Goal: Task Accomplishment & Management: Use online tool/utility

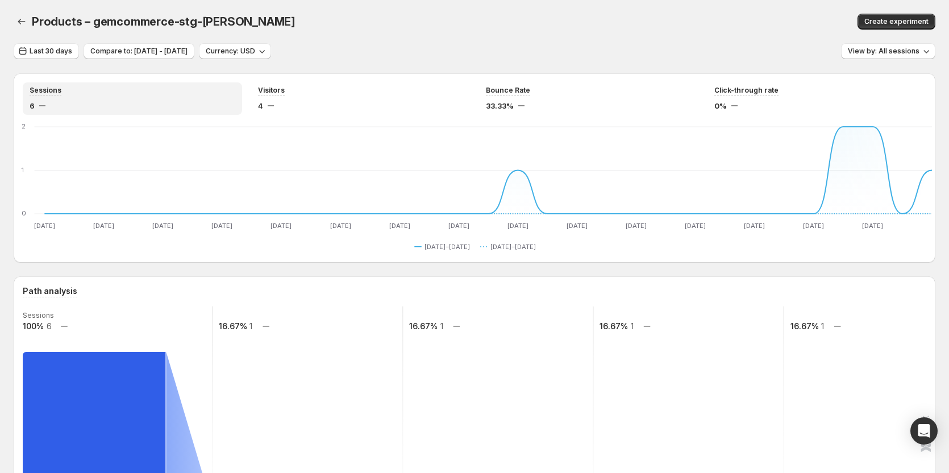
click at [387, 28] on div "Products – gemcommerce-stg-[PERSON_NAME]" at bounding box center [302, 22] width 540 height 16
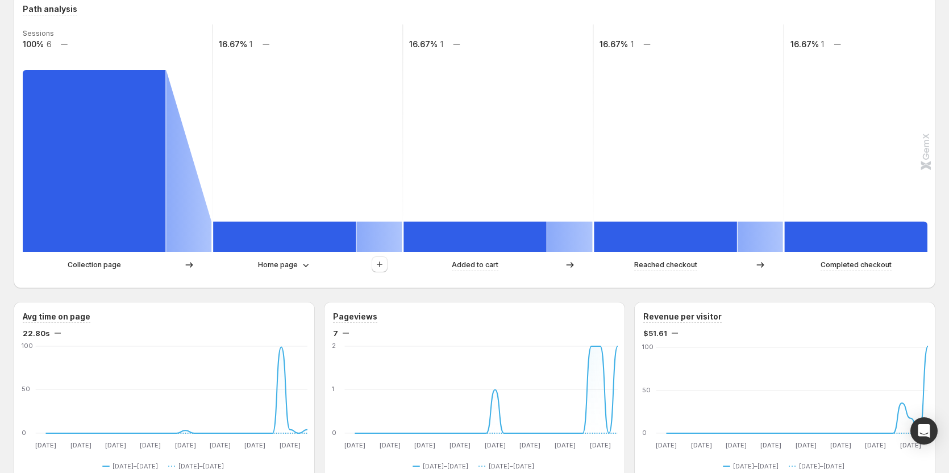
scroll to position [284, 0]
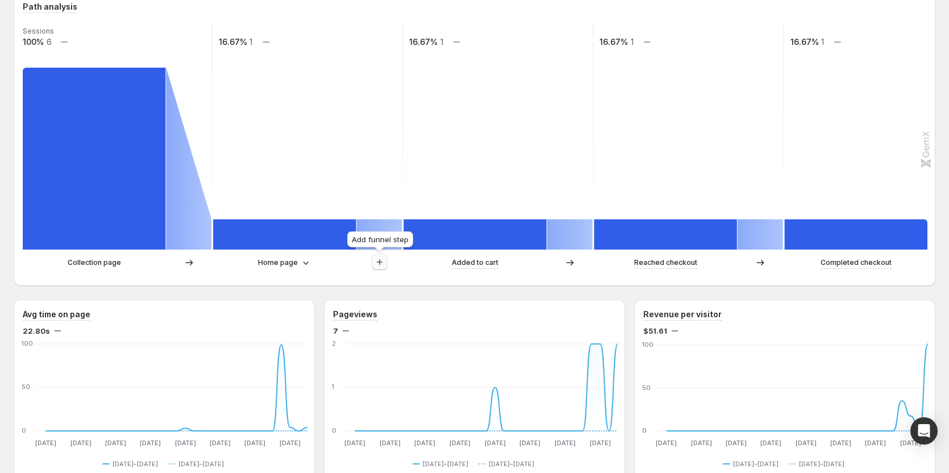
click at [380, 260] on icon "button" at bounding box center [379, 261] width 11 height 11
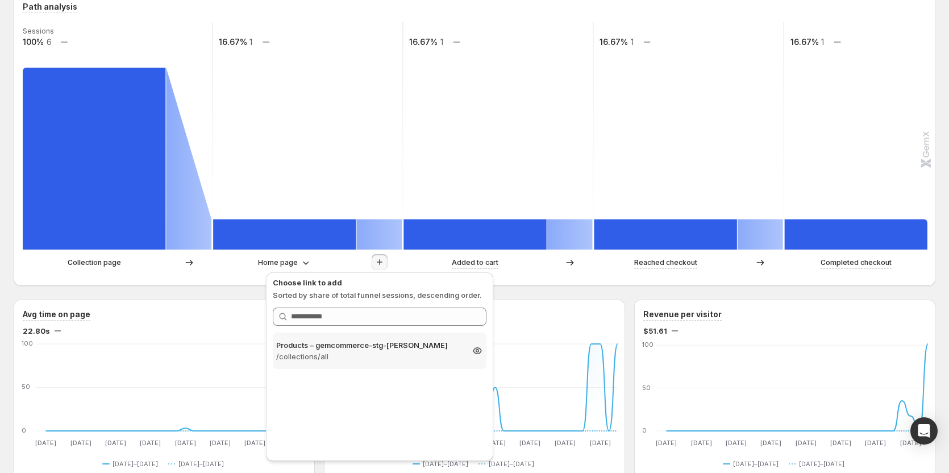
click at [348, 354] on p "/collections/all" at bounding box center [369, 356] width 186 height 11
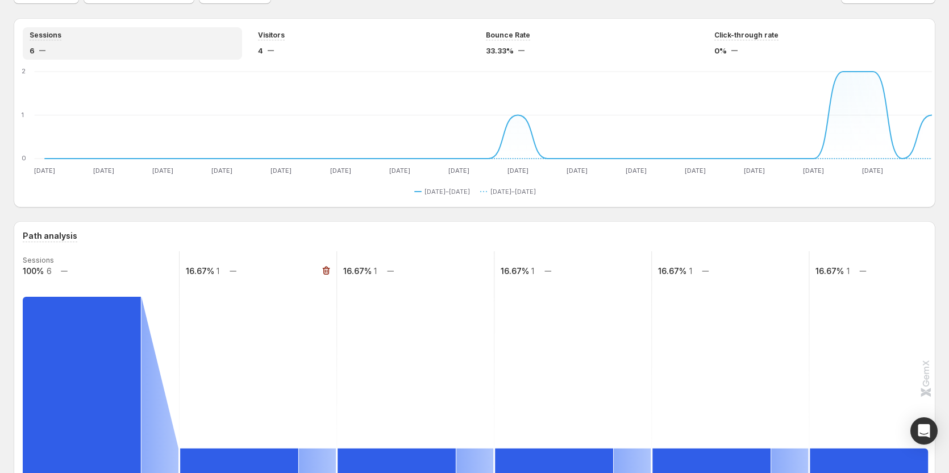
scroll to position [0, 0]
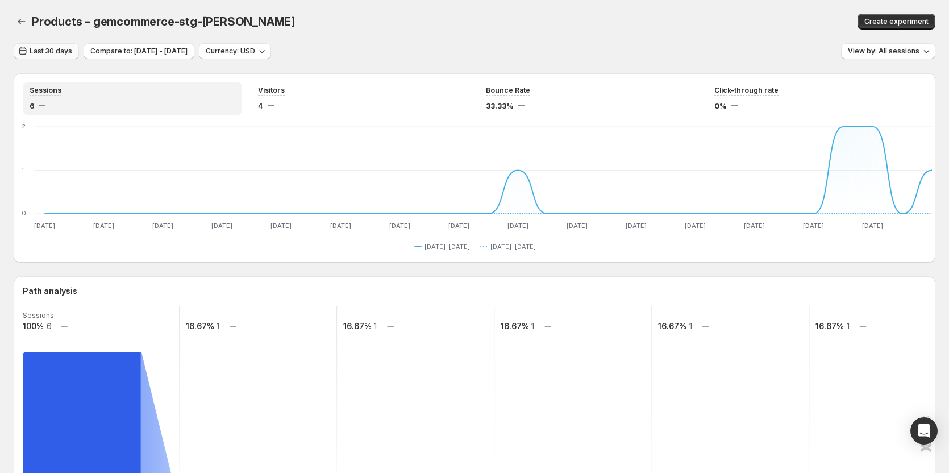
click at [33, 52] on span "Last 30 days" at bounding box center [51, 51] width 43 height 9
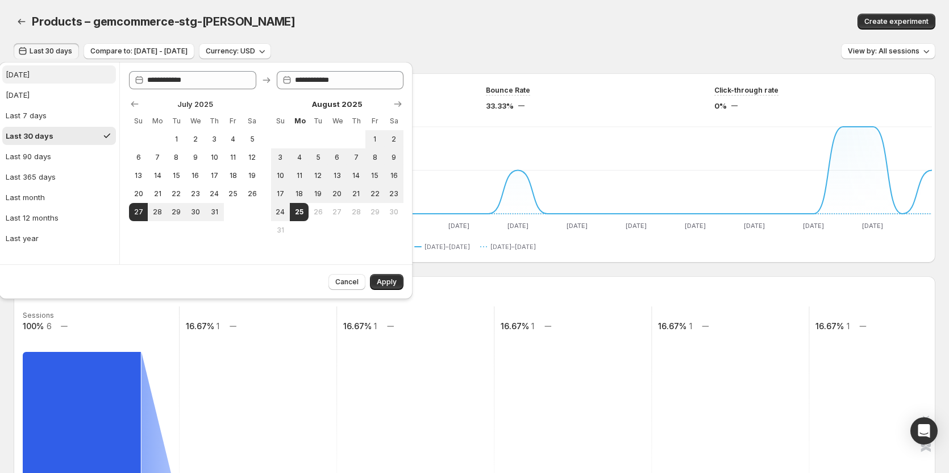
click at [41, 76] on button "[DATE]" at bounding box center [59, 74] width 114 height 18
type input "**********"
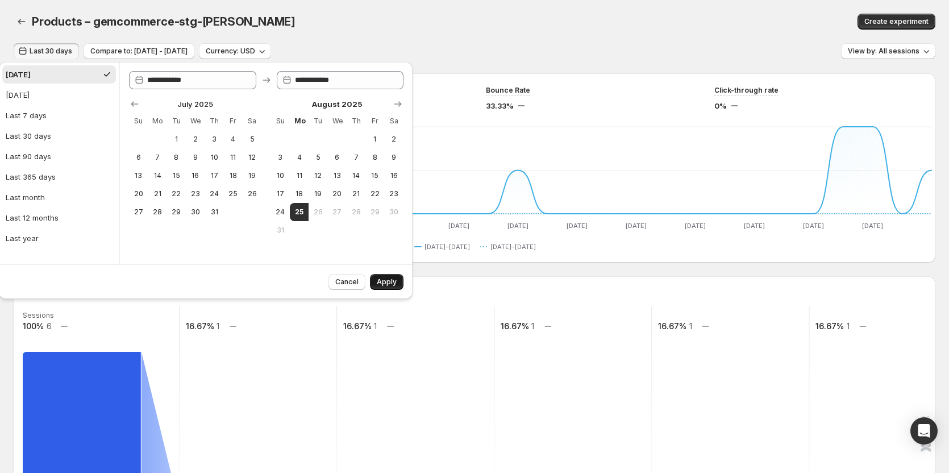
click at [388, 274] on button "Apply" at bounding box center [387, 282] width 34 height 16
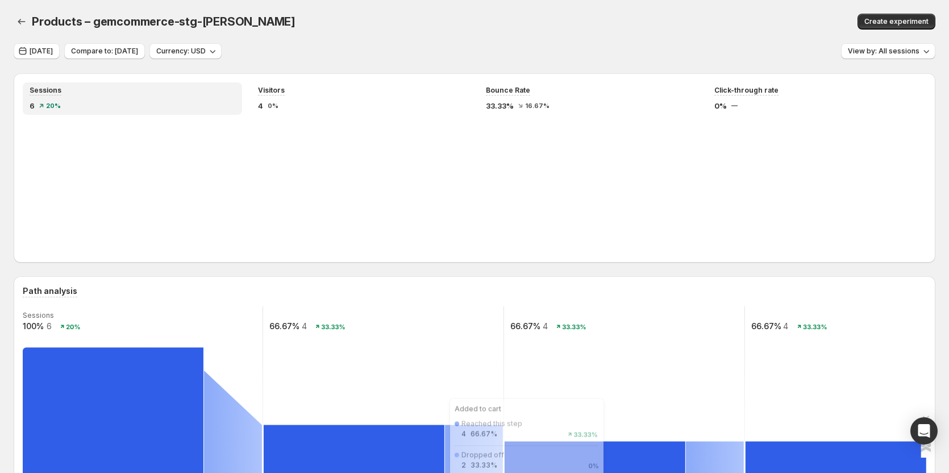
click at [237, 370] on icon at bounding box center [233, 451] width 58 height 163
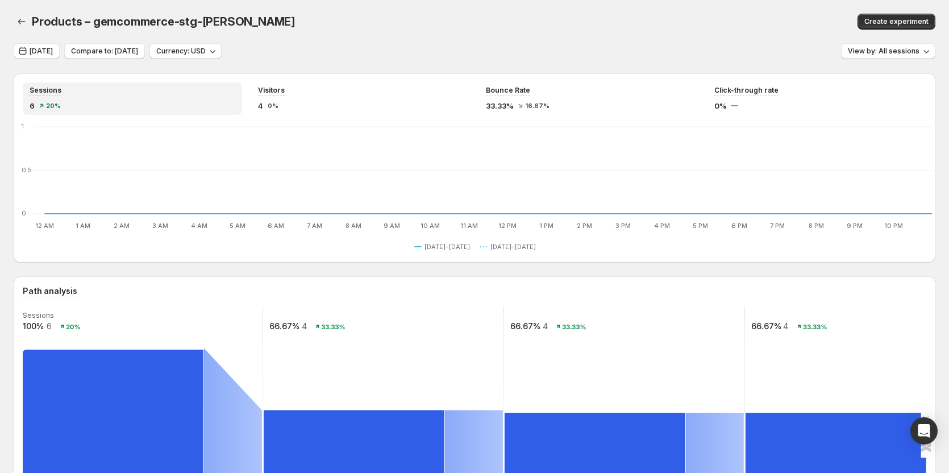
scroll to position [170, 0]
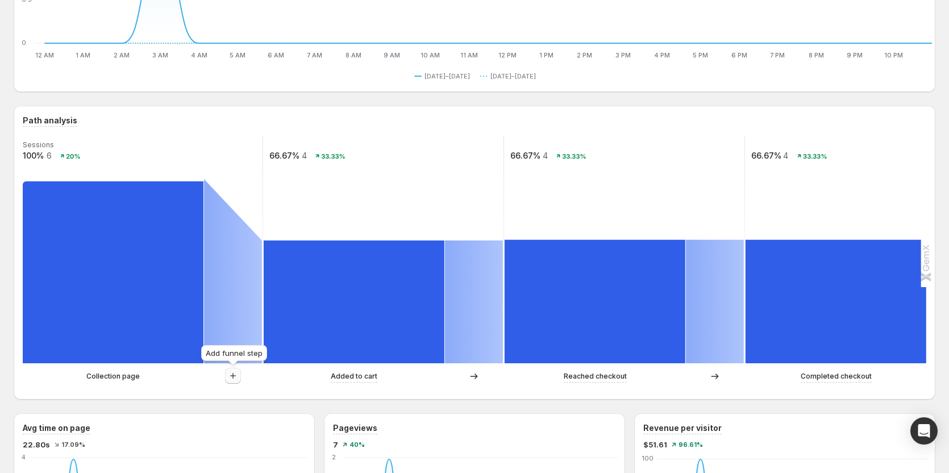
click at [230, 379] on icon "button" at bounding box center [232, 375] width 11 height 11
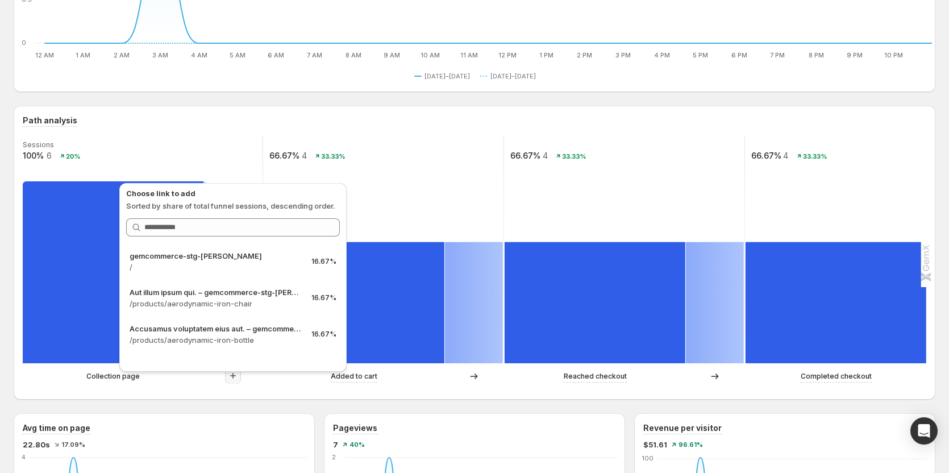
click at [268, 382] on div "Added to cart" at bounding box center [354, 376] width 181 height 12
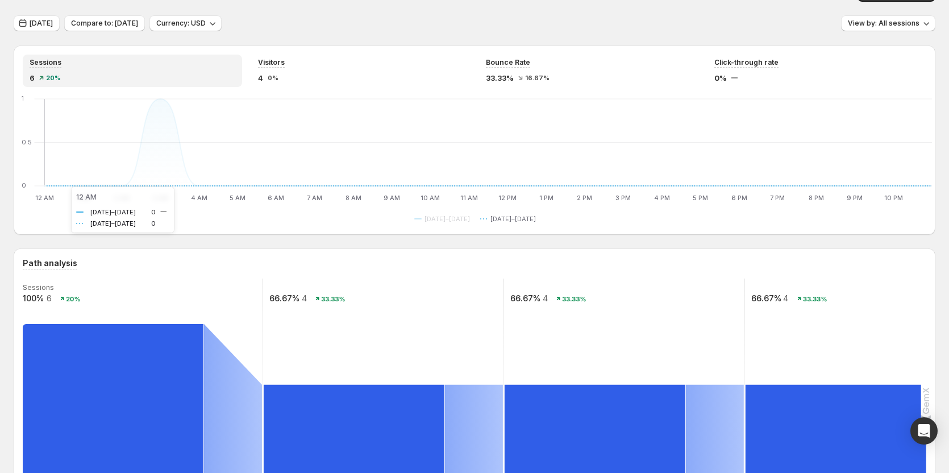
scroll to position [0, 0]
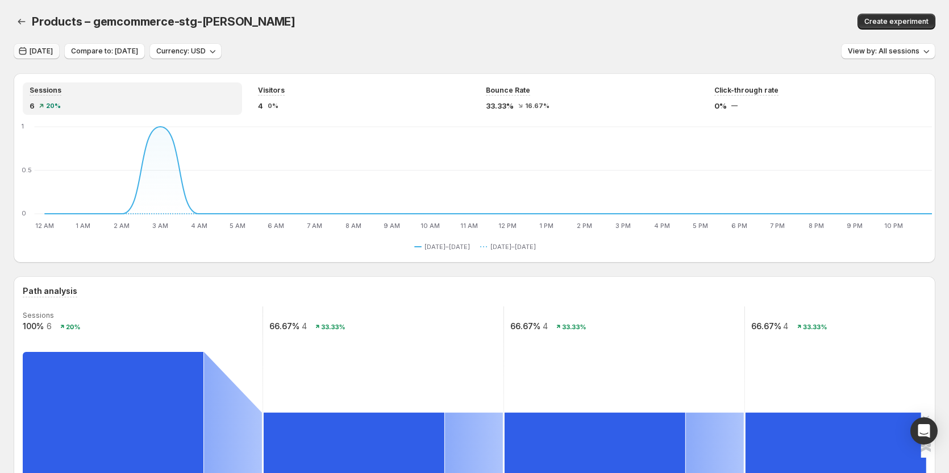
click at [36, 56] on button "[DATE]" at bounding box center [37, 51] width 46 height 16
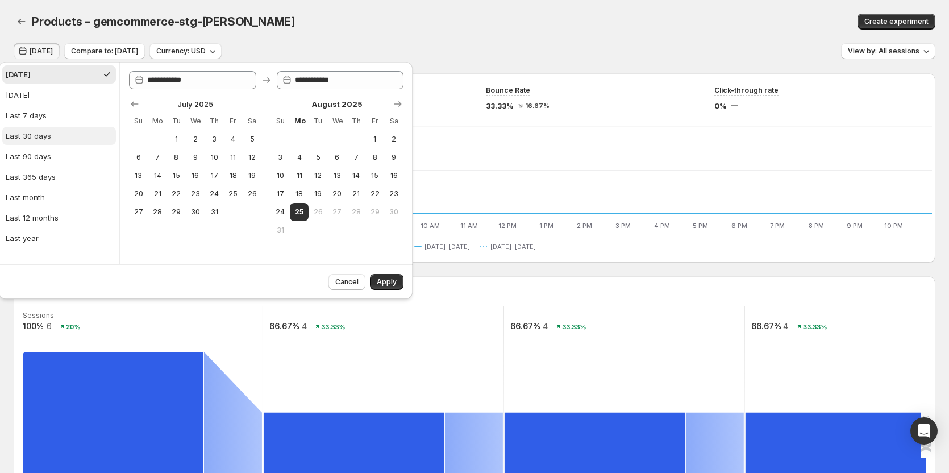
click at [45, 132] on div "Last 30 days" at bounding box center [28, 135] width 45 height 11
type input "**********"
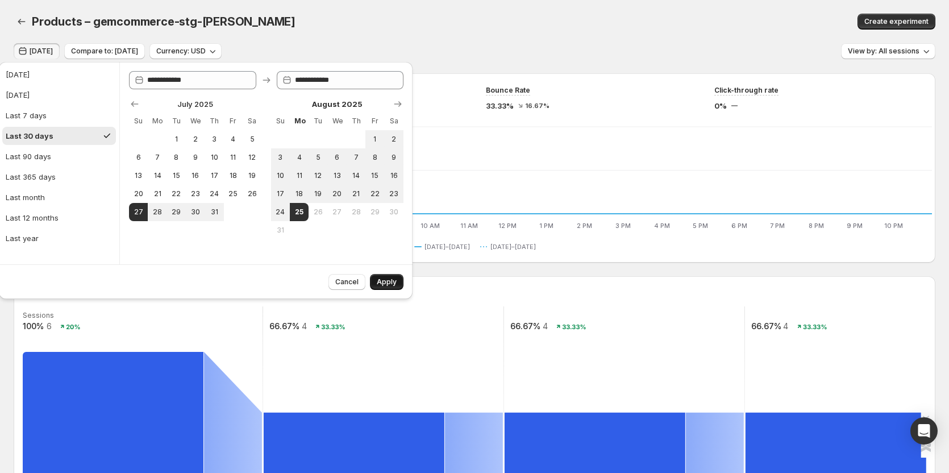
click at [384, 278] on span "Apply" at bounding box center [387, 281] width 20 height 9
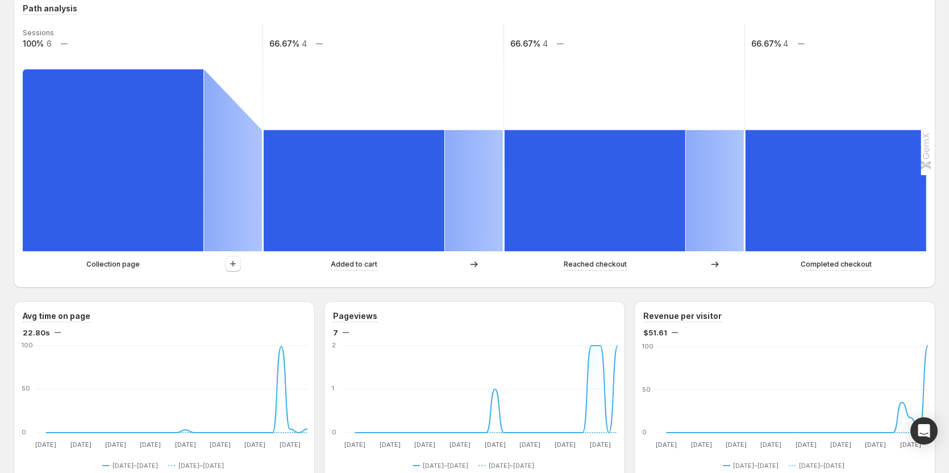
scroll to position [341, 0]
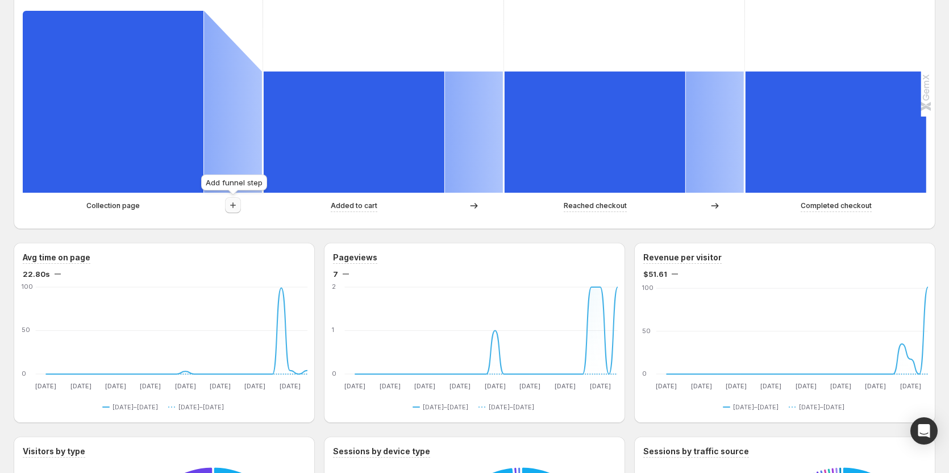
click at [236, 207] on icon "button" at bounding box center [232, 204] width 11 height 11
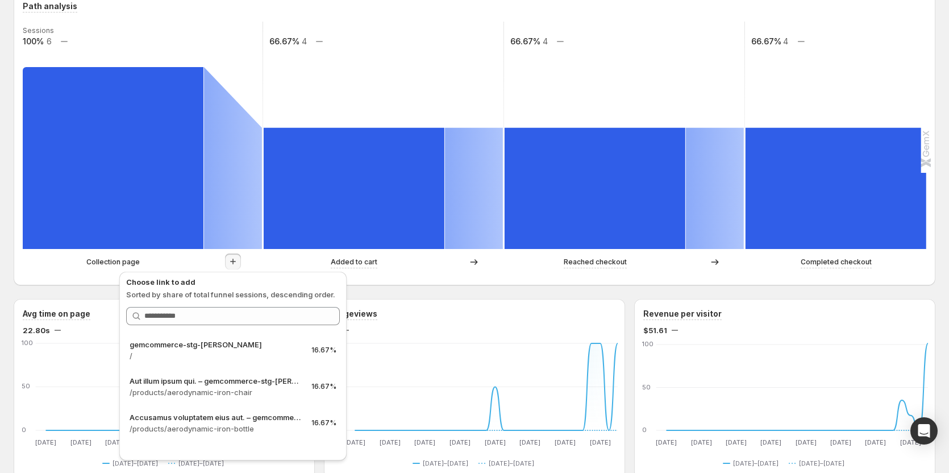
scroll to position [284, 0]
click at [391, 277] on div "Path analysis Sessions 100% 6 66.67% 4 66.67% 4 66.67% 4 Collection page Added …" at bounding box center [475, 139] width 922 height 294
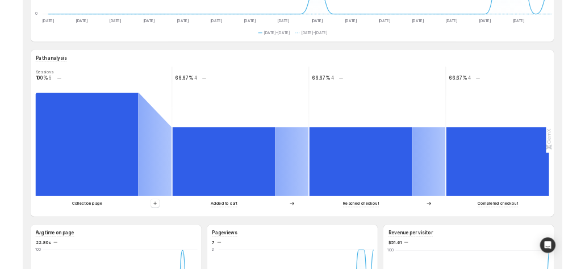
scroll to position [227, 0]
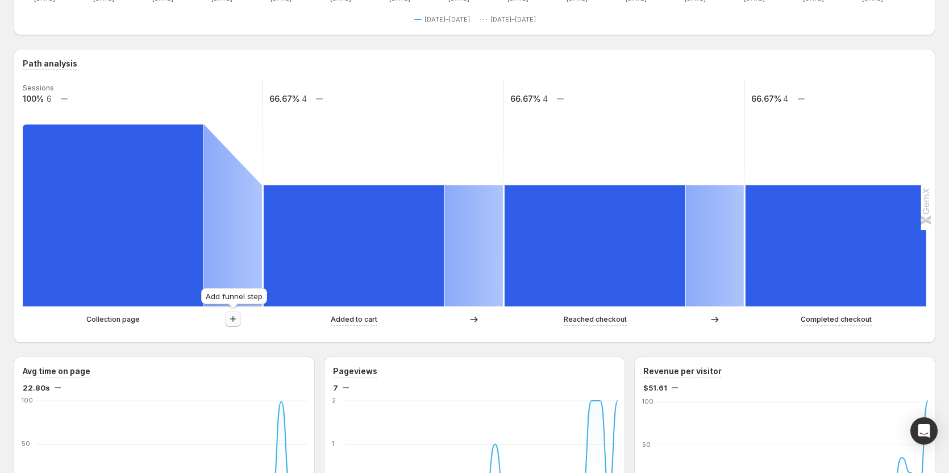
click at [231, 319] on icon "button" at bounding box center [232, 318] width 11 height 11
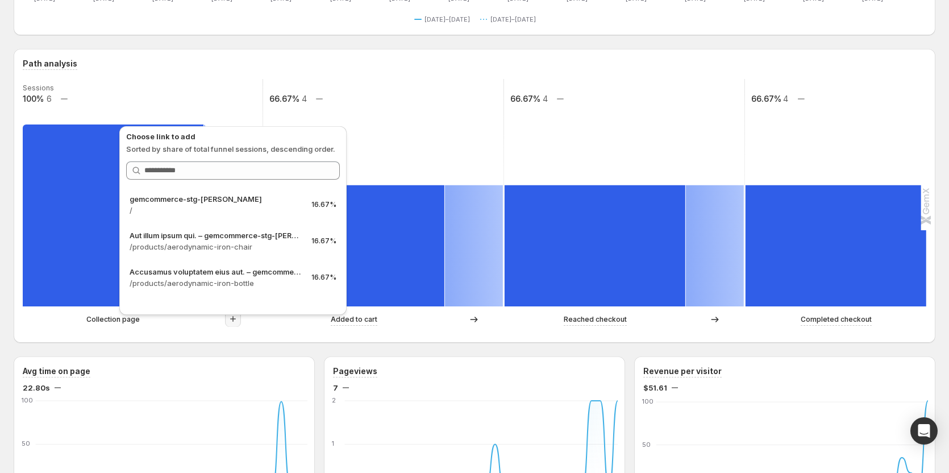
click at [231, 319] on icon "button" at bounding box center [232, 318] width 11 height 11
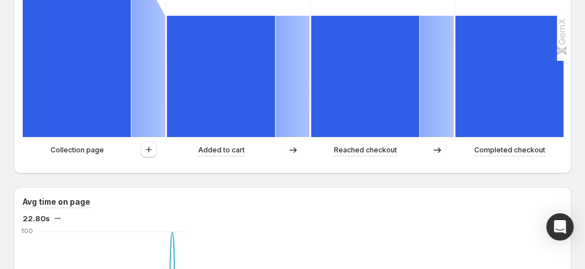
scroll to position [398, 0]
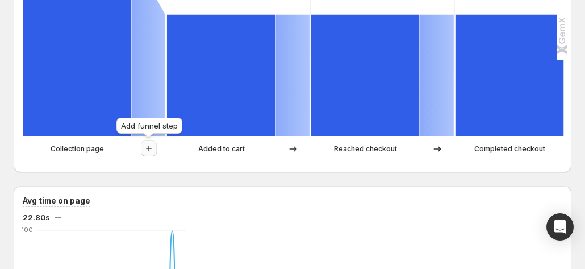
click at [144, 148] on icon "button" at bounding box center [148, 148] width 11 height 11
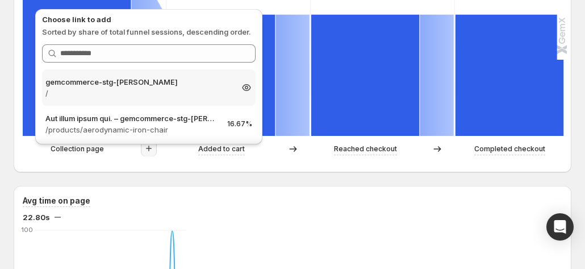
click at [153, 89] on p "/" at bounding box center [138, 92] width 186 height 11
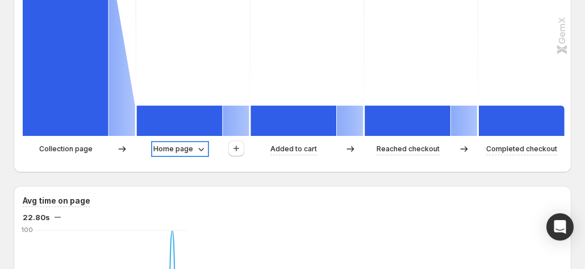
click at [181, 144] on p "Home page" at bounding box center [173, 148] width 40 height 11
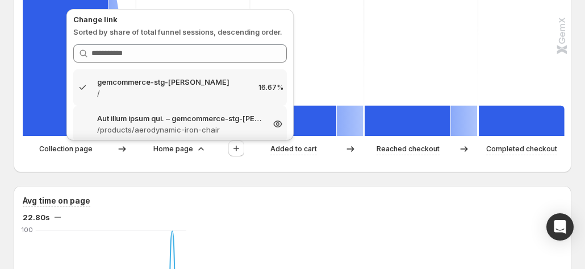
click at [173, 121] on p "Aut illum ipsum qui. – gemcommerce-stg-[PERSON_NAME]" at bounding box center [180, 117] width 166 height 11
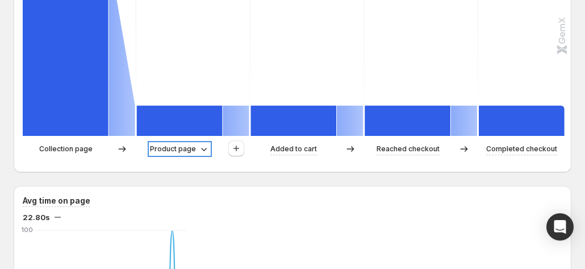
click at [177, 151] on p "Product page" at bounding box center [173, 148] width 46 height 11
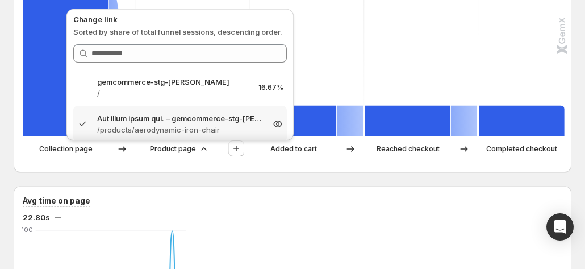
click at [180, 120] on p "Aut illum ipsum qui. – gemcommerce-stg-[PERSON_NAME]" at bounding box center [180, 117] width 166 height 11
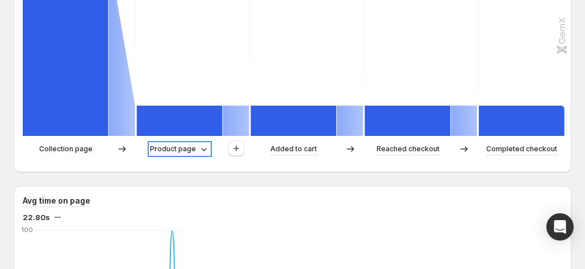
click at [181, 153] on p "Product page" at bounding box center [173, 148] width 46 height 11
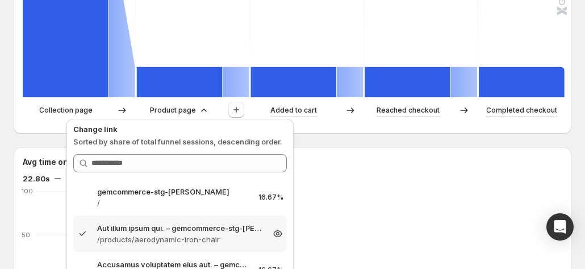
scroll to position [455, 0]
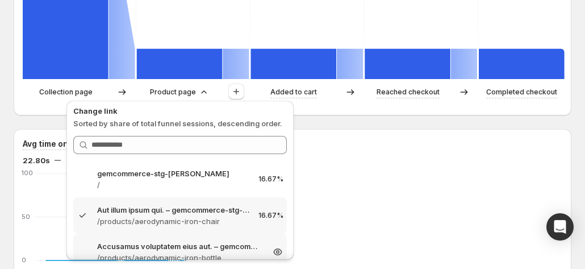
click at [148, 248] on p "Accusamus voluptatem eius aut. – gemcommerce-stg-[PERSON_NAME]" at bounding box center [180, 245] width 166 height 11
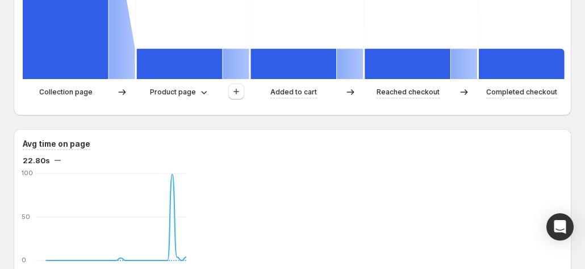
scroll to position [398, 0]
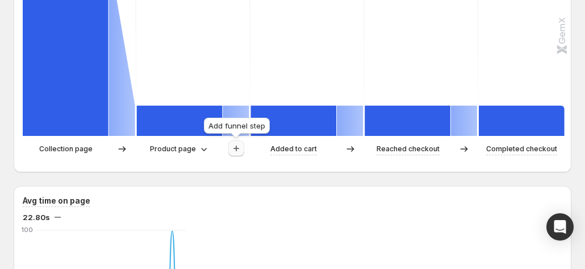
click at [239, 149] on icon "button" at bounding box center [236, 148] width 11 height 11
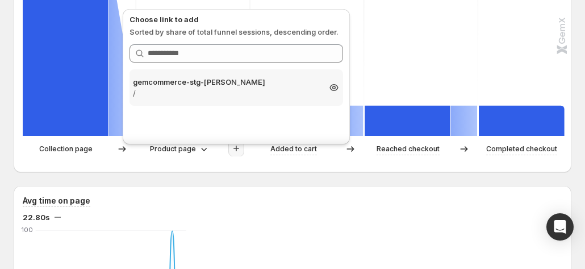
click at [241, 78] on p "gemcommerce-stg-[PERSON_NAME]" at bounding box center [226, 81] width 186 height 11
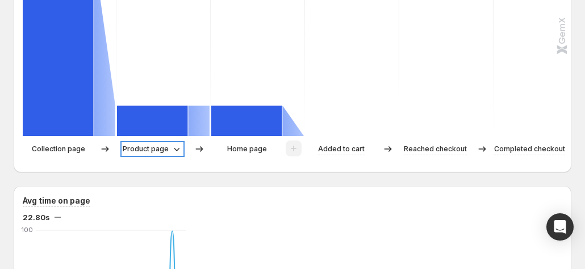
click at [165, 153] on p "Product page" at bounding box center [146, 148] width 46 height 11
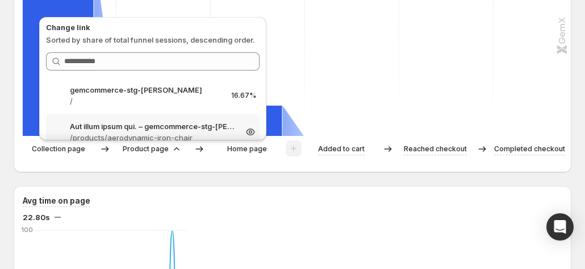
scroll to position [455, 0]
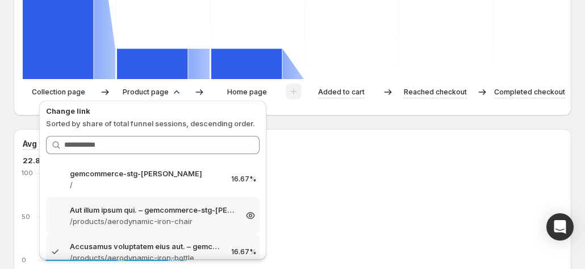
click at [131, 212] on p "Aut illum ipsum qui. – gemcommerce-stg-[PERSON_NAME]" at bounding box center [153, 209] width 166 height 11
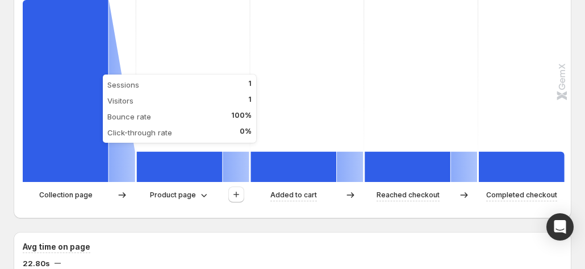
scroll to position [341, 0]
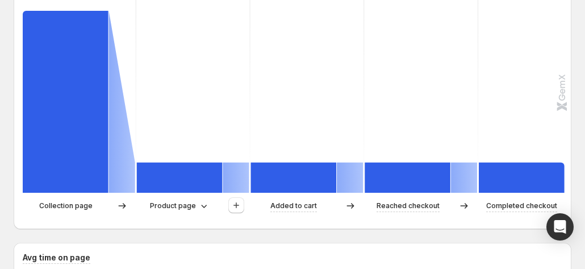
click at [16, 186] on div "Path analysis Sessions 100% 6 16.67% 1 16.67% 1 16.67% 1 16.67% 1 Collection pa…" at bounding box center [293, 82] width 558 height 294
click at [241, 203] on icon "button" at bounding box center [236, 204] width 11 height 11
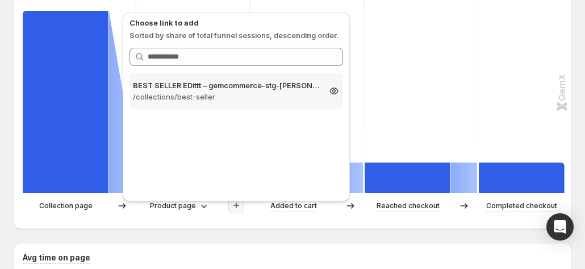
click at [245, 89] on p "BEST SELLER EDittt – gemcommerce-stg-[PERSON_NAME]" at bounding box center [226, 85] width 186 height 11
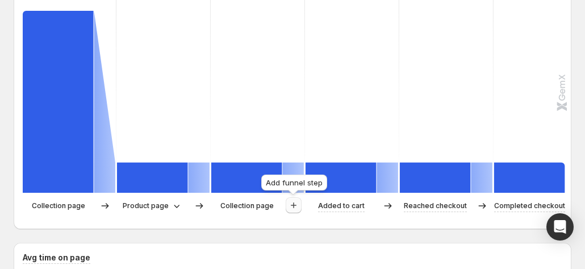
click at [296, 209] on icon "button" at bounding box center [293, 204] width 11 height 11
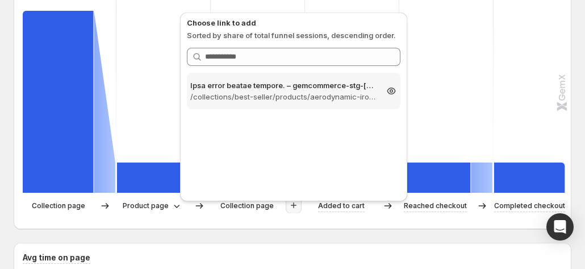
click at [284, 87] on p "Ipsa error beatae tempore. – gemcommerce-stg-[PERSON_NAME]" at bounding box center [283, 85] width 186 height 11
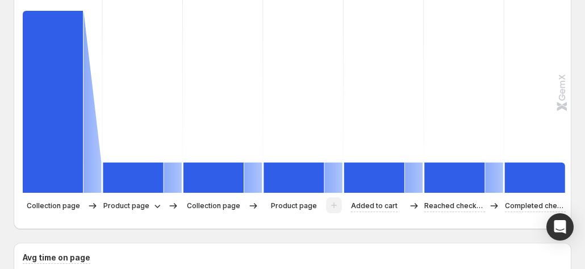
click at [207, 209] on p "Collection page" at bounding box center [213, 205] width 53 height 11
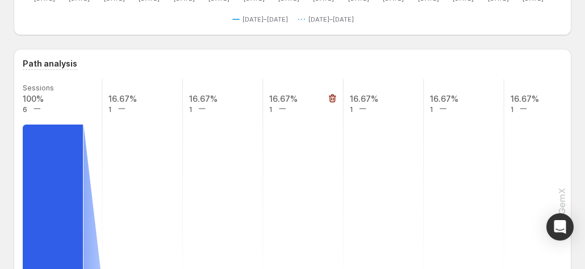
scroll to position [227, 0]
click at [250, 99] on icon "button" at bounding box center [252, 98] width 7 height 9
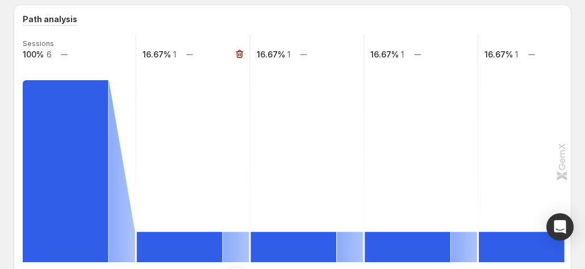
scroll to position [341, 0]
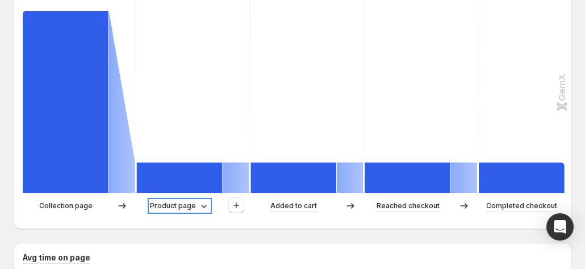
click at [179, 202] on p "Product page" at bounding box center [173, 205] width 46 height 11
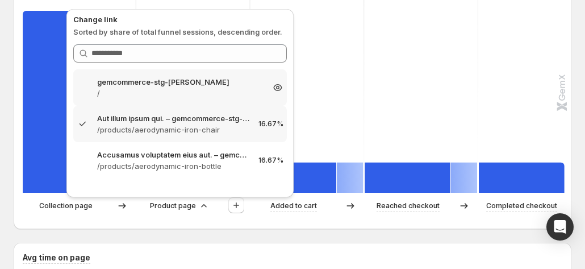
click at [173, 98] on p "/" at bounding box center [180, 92] width 166 height 11
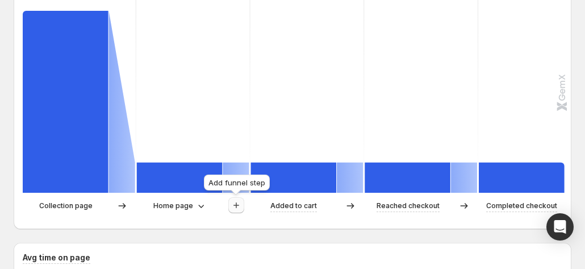
click at [236, 208] on icon "button" at bounding box center [236, 204] width 11 height 11
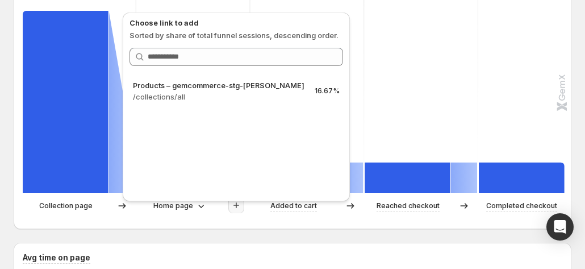
click at [152, 216] on div "Collection page Home page Added to cart Reached checkout Completed checkout" at bounding box center [291, 208] width 537 height 23
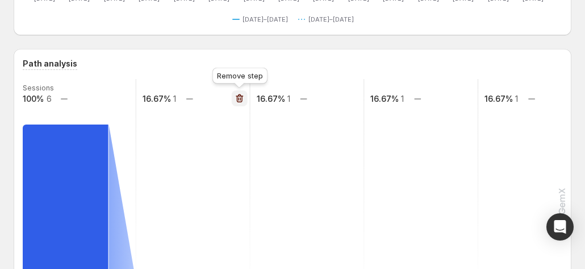
click at [242, 100] on icon "button" at bounding box center [239, 98] width 7 height 9
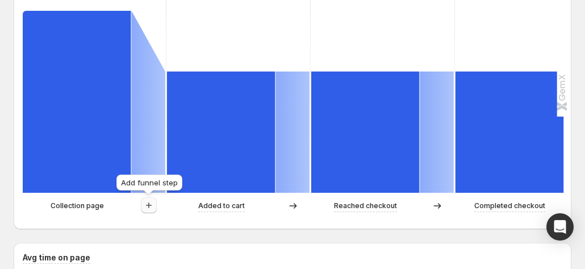
click at [147, 202] on icon "button" at bounding box center [148, 204] width 11 height 11
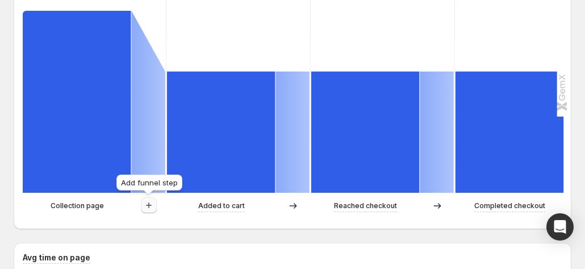
click at [148, 207] on icon "button" at bounding box center [148, 204] width 11 height 11
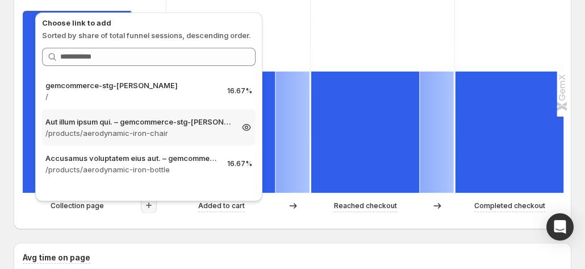
click at [135, 126] on p "Aut illum ipsum qui. – gemcommerce-stg-[PERSON_NAME]" at bounding box center [138, 121] width 186 height 11
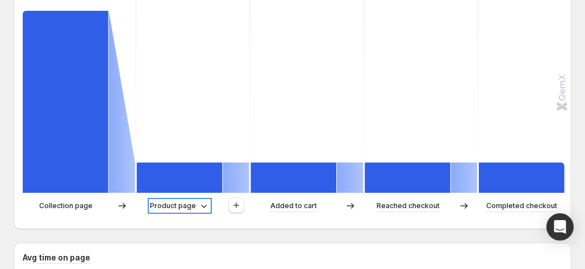
click at [163, 206] on p "Product page" at bounding box center [173, 205] width 46 height 11
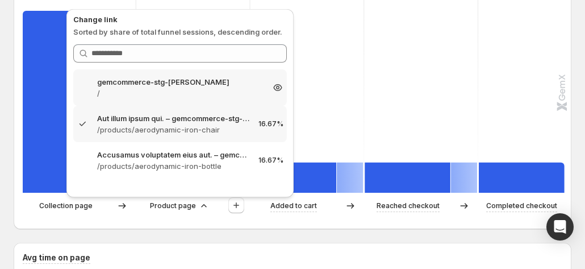
click at [149, 103] on div "gemcommerce-stg-[PERSON_NAME] / 16.67%" at bounding box center [180, 87] width 214 height 36
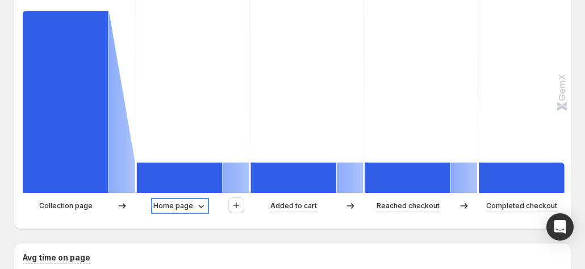
click at [172, 203] on p "Home page" at bounding box center [173, 205] width 40 height 11
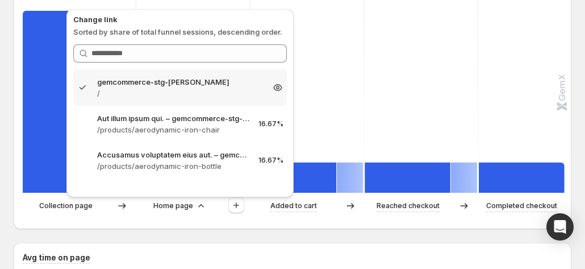
click at [174, 84] on p "gemcommerce-stg-[PERSON_NAME]" at bounding box center [180, 81] width 166 height 11
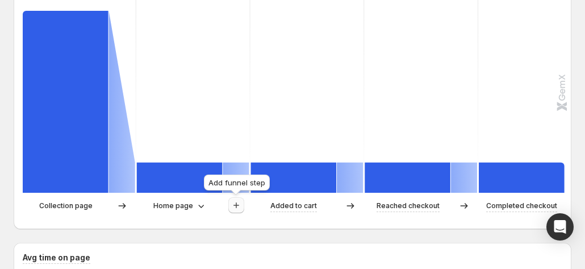
click at [240, 209] on icon "button" at bounding box center [236, 204] width 11 height 11
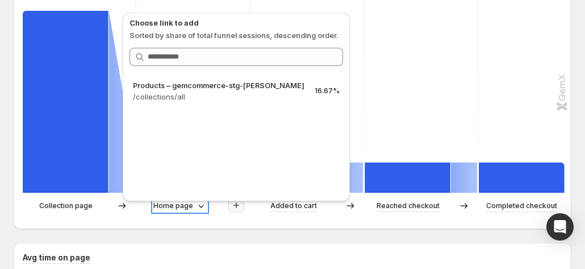
click at [173, 207] on p "Home page" at bounding box center [173, 205] width 40 height 11
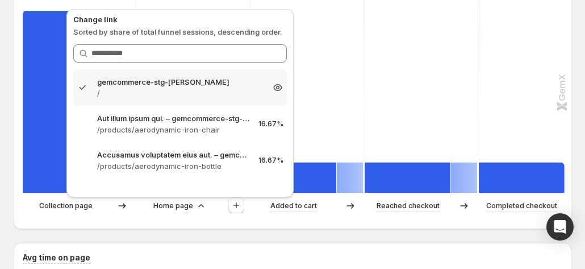
click at [148, 75] on div "gemcommerce-stg-[PERSON_NAME] / 16.67%" at bounding box center [180, 87] width 214 height 36
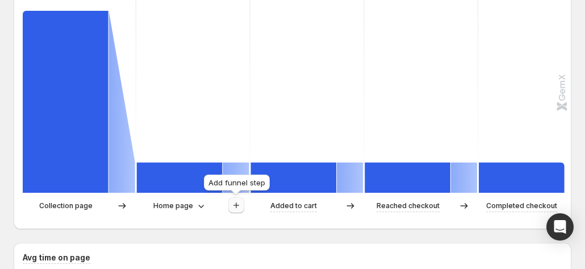
click at [233, 203] on icon "button" at bounding box center [236, 204] width 11 height 11
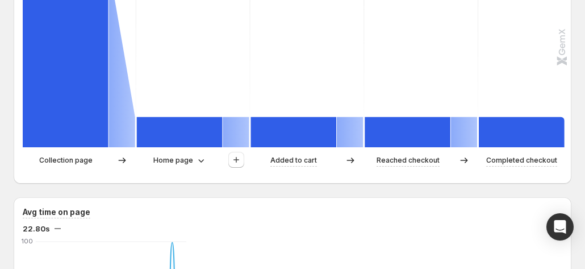
scroll to position [398, 0]
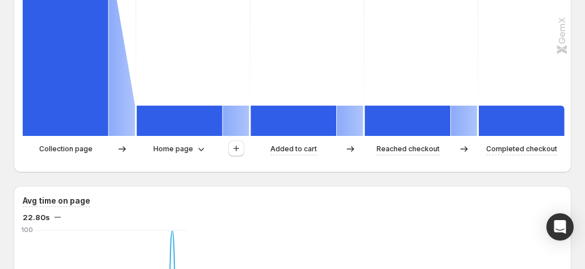
click at [173, 151] on p "Home page" at bounding box center [173, 148] width 40 height 11
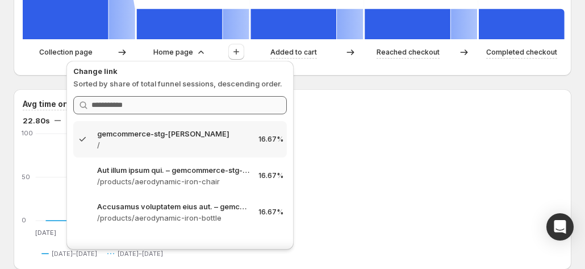
scroll to position [511, 0]
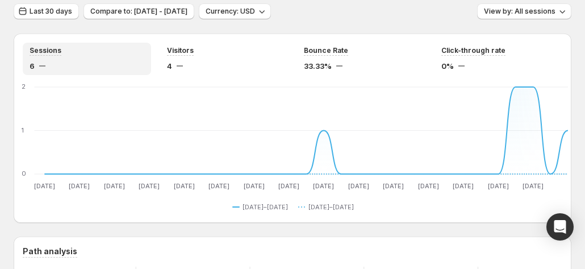
scroll to position [0, 0]
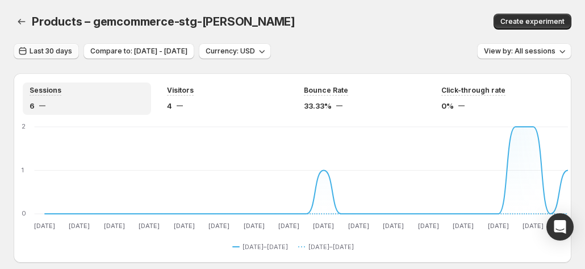
click at [41, 44] on button "Last 30 days" at bounding box center [46, 51] width 65 height 16
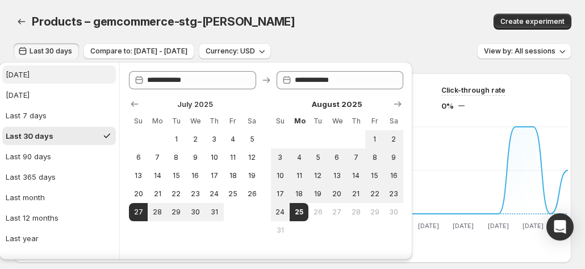
click at [34, 68] on button "[DATE]" at bounding box center [59, 74] width 114 height 18
type input "**********"
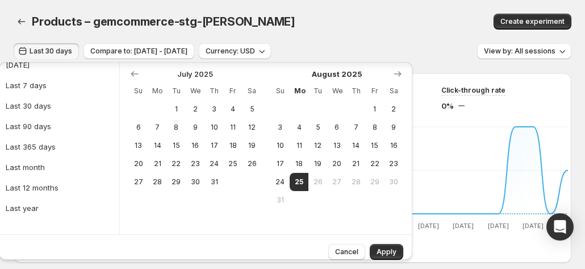
scroll to position [39, 0]
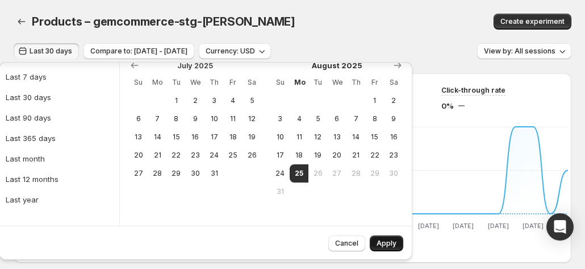
click at [377, 243] on span "Apply" at bounding box center [387, 243] width 20 height 9
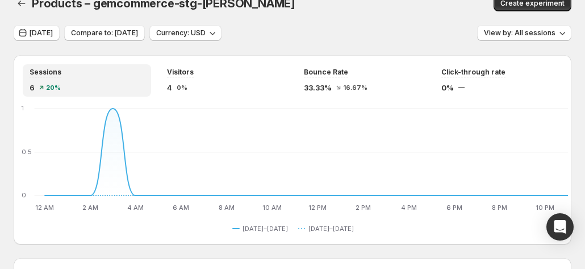
scroll to position [0, 0]
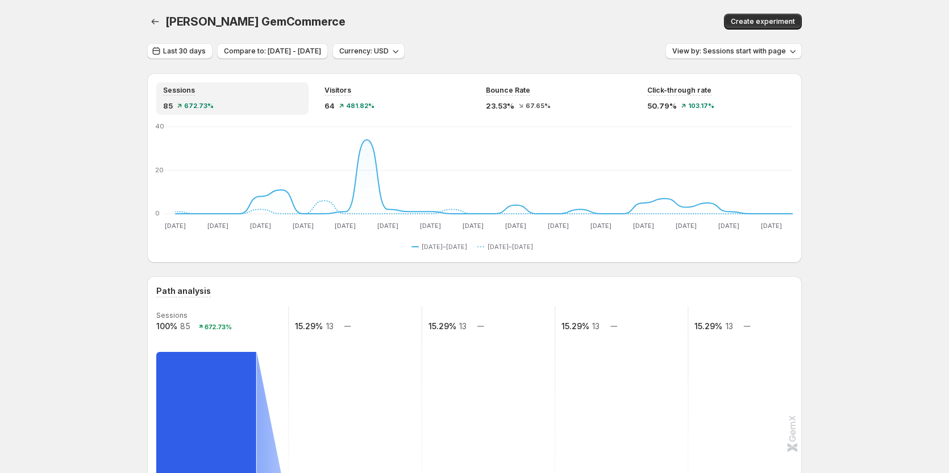
scroll to position [284, 0]
